Goal: Task Accomplishment & Management: Manage account settings

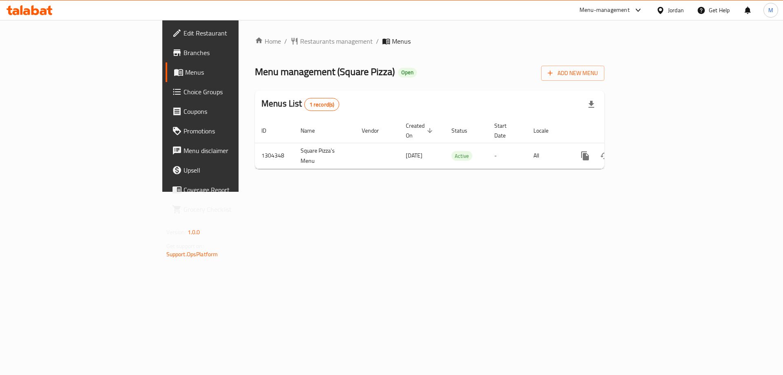
click at [184, 97] on span "Choice Groups" at bounding box center [235, 92] width 103 height 10
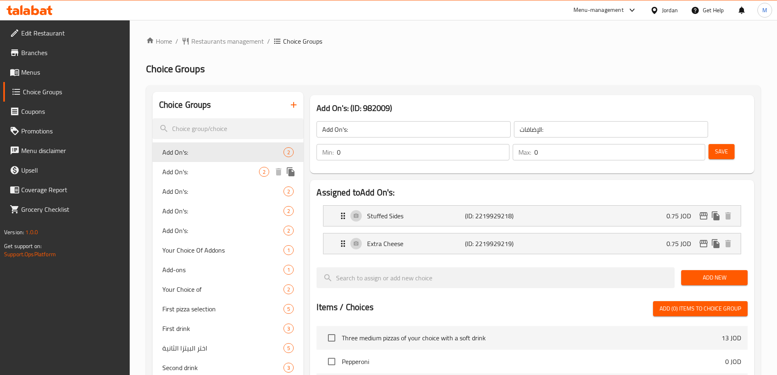
click at [187, 175] on span "Add On's:" at bounding box center [210, 172] width 97 height 10
type input "Add On's:"
type input "الإضافات:"
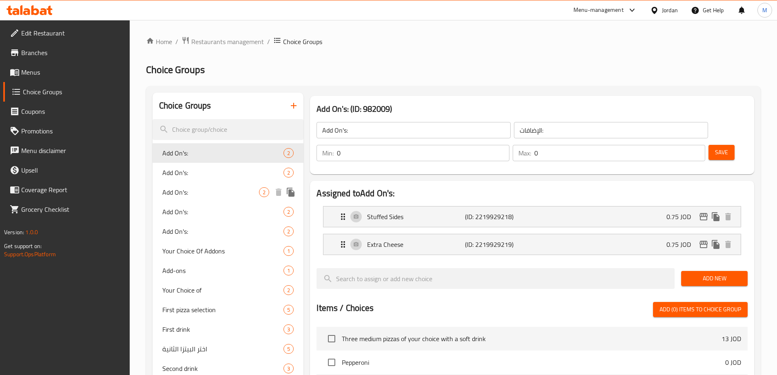
click at [186, 191] on span "Add On's:" at bounding box center [210, 192] width 97 height 10
type input "Add On's:"
type input "الإضافات:"
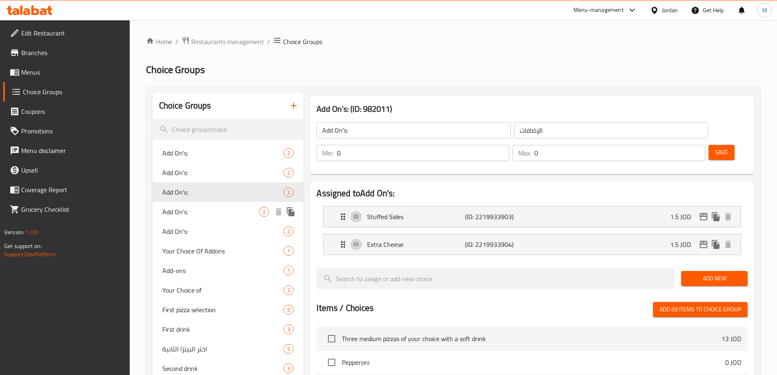
click at [183, 216] on span "Add On's:" at bounding box center [210, 212] width 97 height 10
type input "Add On's:"
type input "الإضافات:"
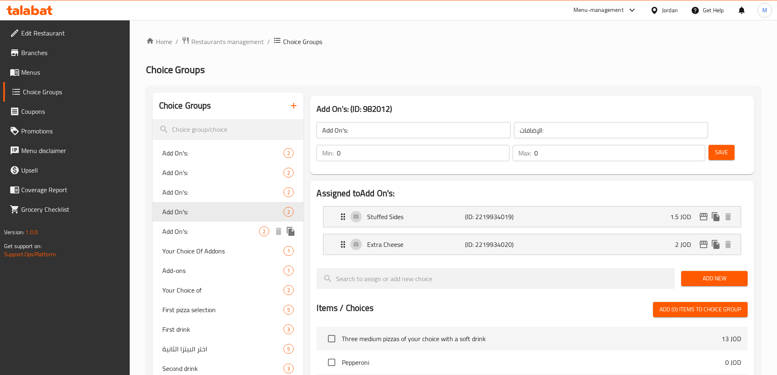
click at [188, 235] on span "Add On's:" at bounding box center [210, 231] width 97 height 10
type input "Add On's:"
type input "الإضافات:"
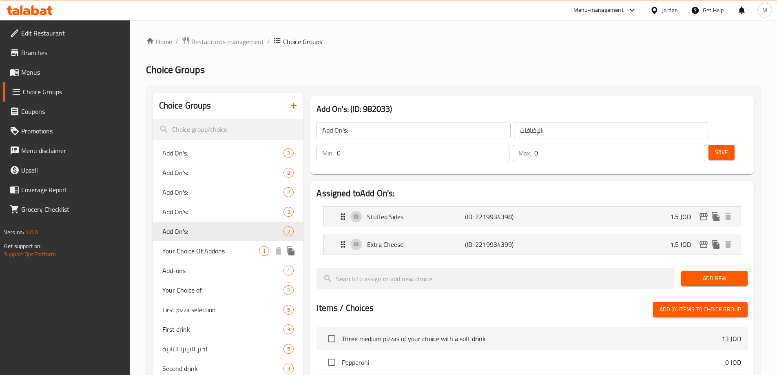
click at [191, 246] on span "Your Choice Of Addons" at bounding box center [210, 251] width 97 height 10
type input "Your Choice Of Addons"
type input "إختيارك من الإضافات"
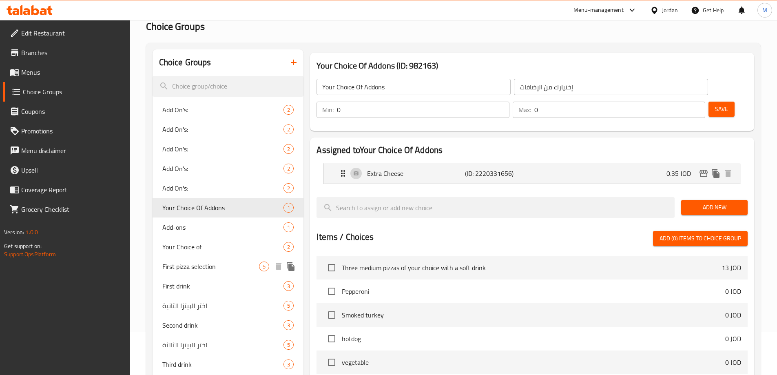
scroll to position [82, 0]
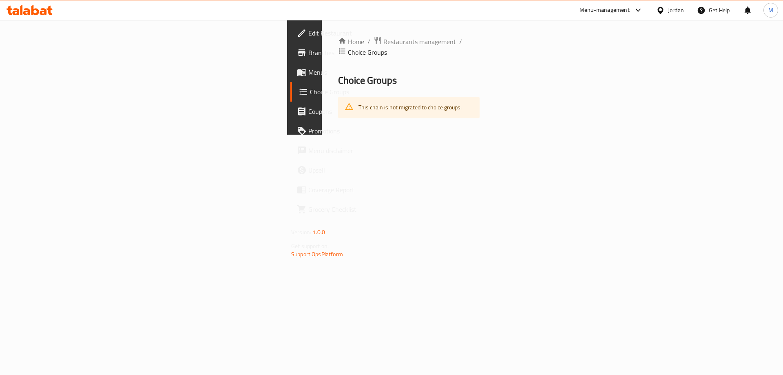
drag, startPoint x: 342, startPoint y: 153, endPoint x: 346, endPoint y: 157, distance: 6.1
click at [342, 135] on div "Home / Restaurants management / Choice Groups Choice Groups This chain is not m…" at bounding box center [409, 77] width 174 height 115
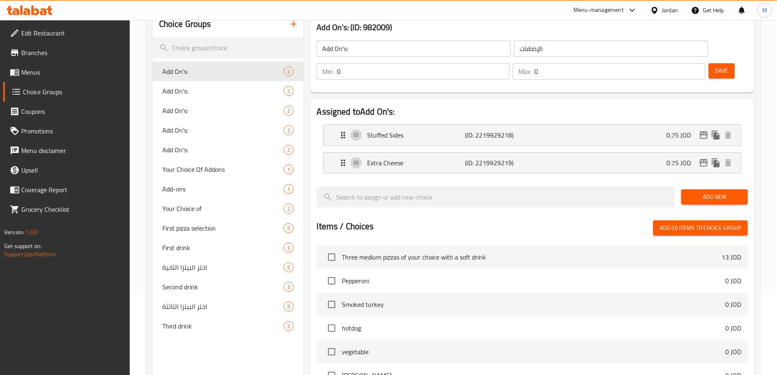
scroll to position [82, 0]
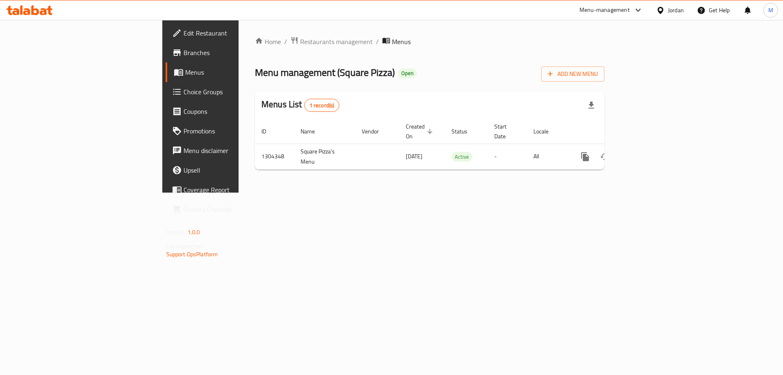
click at [166, 78] on link "Menus" at bounding box center [230, 72] width 128 height 20
click at [166, 77] on link "Menus" at bounding box center [230, 72] width 128 height 20
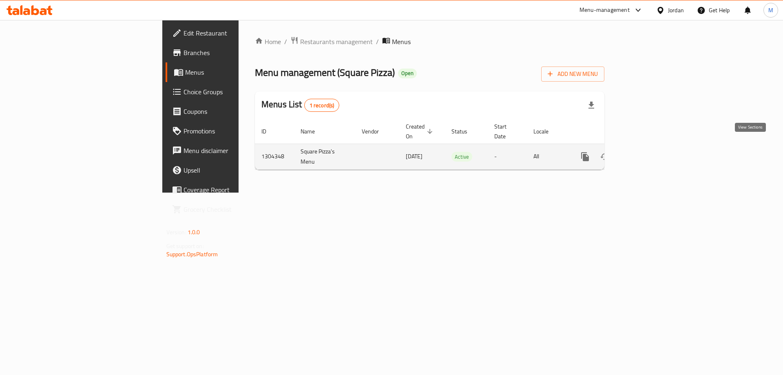
click at [648, 153] on icon "enhanced table" at bounding box center [644, 156] width 7 height 7
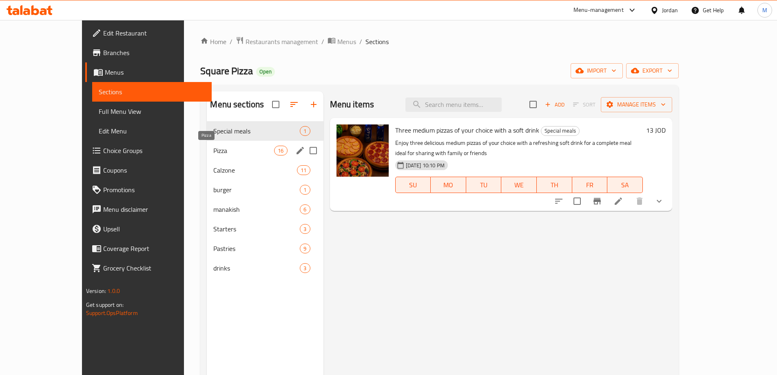
click at [213, 153] on span "Pizza" at bounding box center [243, 151] width 61 height 10
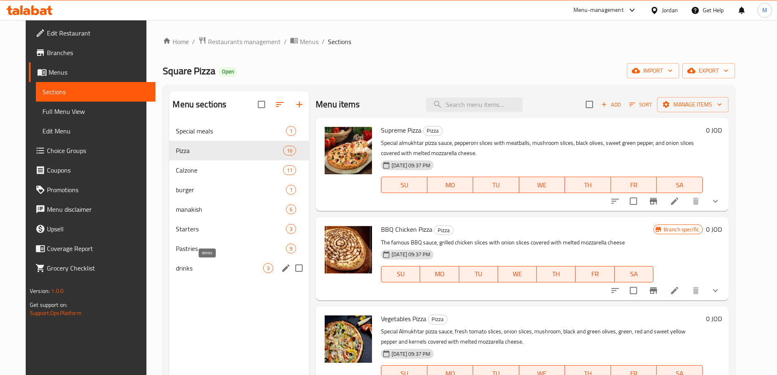
click at [204, 271] on span "drinks" at bounding box center [219, 268] width 87 height 10
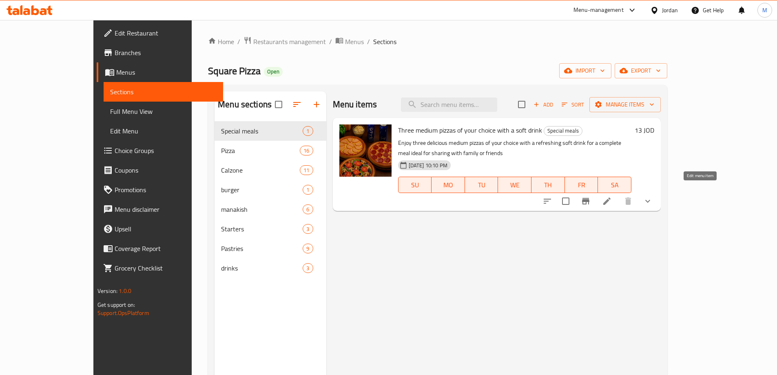
click at [611, 198] on icon at bounding box center [607, 201] width 7 height 7
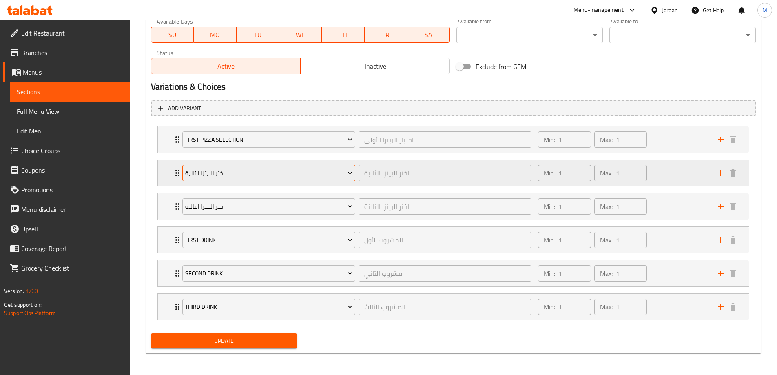
scroll to position [394, 0]
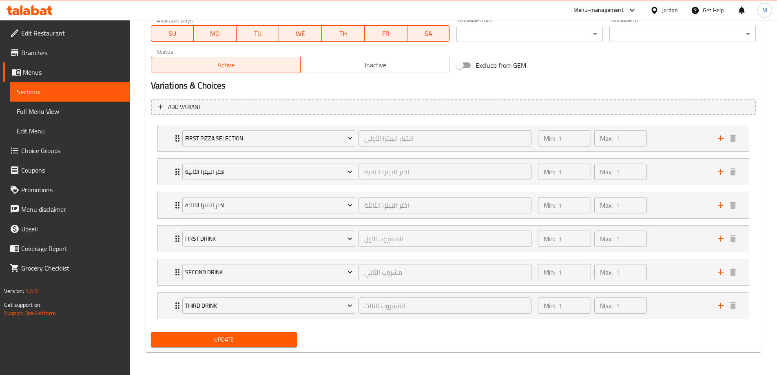
click at [51, 155] on span "Choice Groups" at bounding box center [72, 151] width 102 height 10
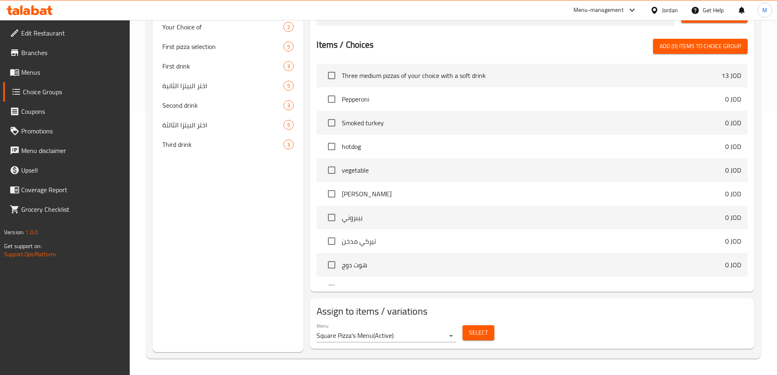
scroll to position [115, 0]
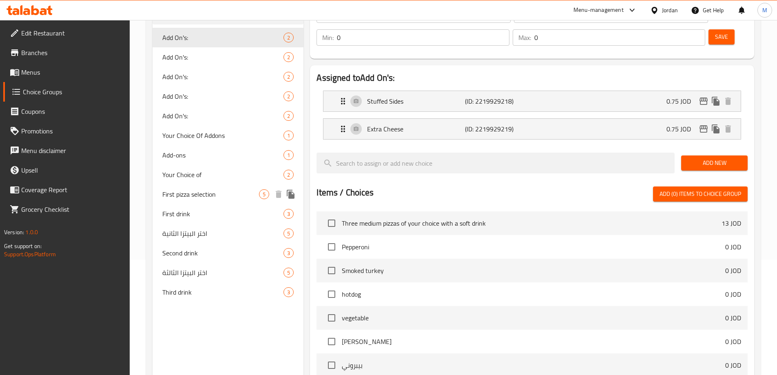
click at [188, 202] on div "First pizza selection 5" at bounding box center [228, 194] width 151 height 20
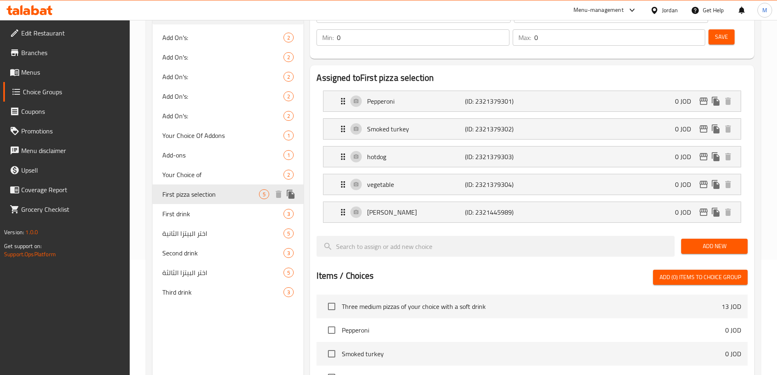
type input "First pizza selection"
type input "اختيار البيتزا الأولى"
type input "1"
click at [308, 109] on div "Assigned to First pizza selection Pepperoni (ID: 2321379301) 0 JOD Name (En) Pe…" at bounding box center [532, 294] width 451 height 464
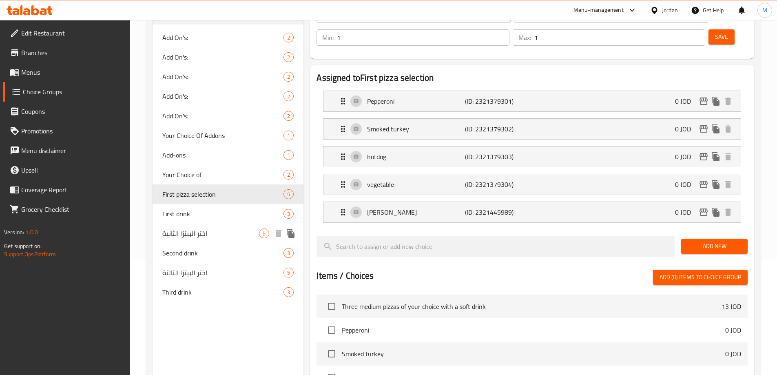
click at [194, 235] on span "اختر البيتزا الثانية" at bounding box center [210, 234] width 97 height 10
type input "اختر البيتزا الثانية"
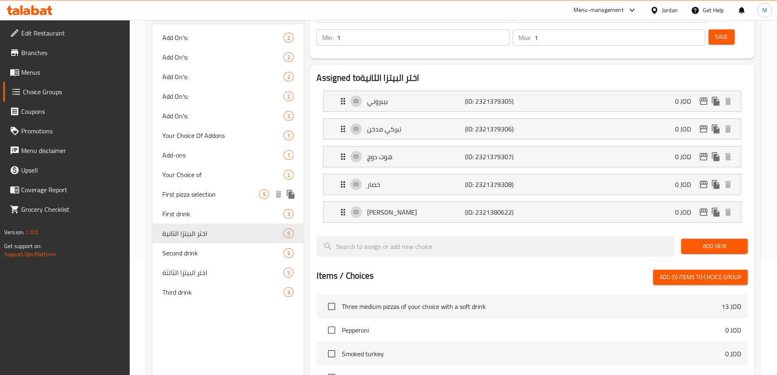
click at [204, 193] on span "First pizza selection" at bounding box center [210, 194] width 97 height 10
type input "First pizza selection"
type input "اختيار البيتزا الأولى"
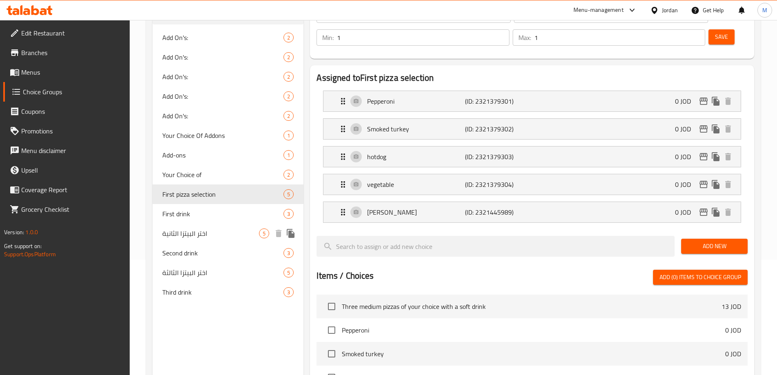
click at [195, 235] on span "اختر البيتزا الثانية" at bounding box center [210, 234] width 97 height 10
type input "اختر البيتزا الثانية"
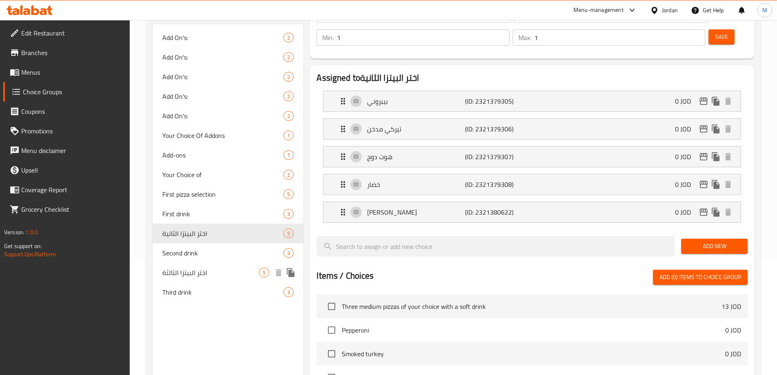
click at [195, 271] on span "اختر البيتزا الثالثة" at bounding box center [210, 273] width 97 height 10
type input "اختر البيتزا الثالثة"
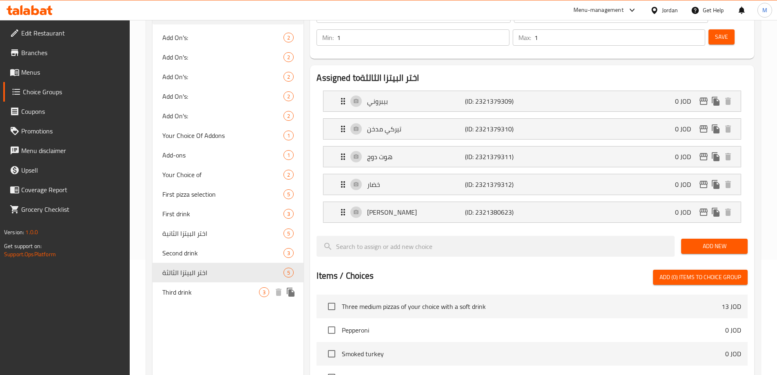
click at [191, 290] on span "Third drink" at bounding box center [210, 292] width 97 height 10
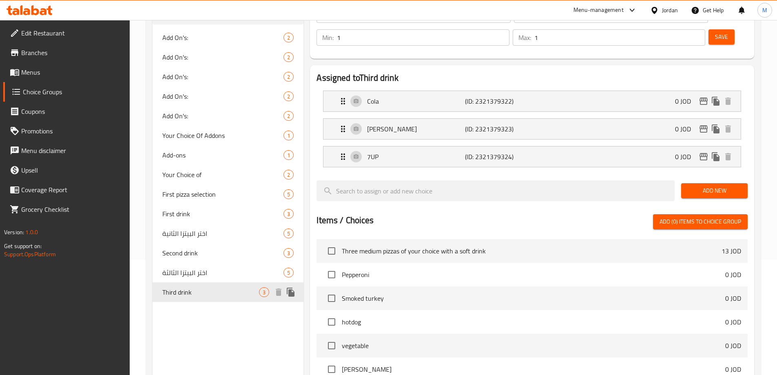
type input "Third drink"
type input "المشروب الثالث"
click at [188, 257] on span "Second drink" at bounding box center [210, 253] width 97 height 10
type input "Second drink"
type input "مشروب الثاني"
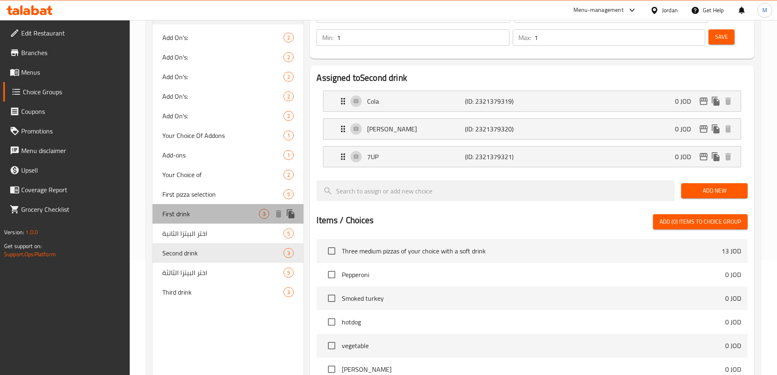
click at [189, 220] on div "First drink 3" at bounding box center [228, 214] width 151 height 20
type input "First drink"
type input "المشروب الأول"
